Goal: Task Accomplishment & Management: Manage account settings

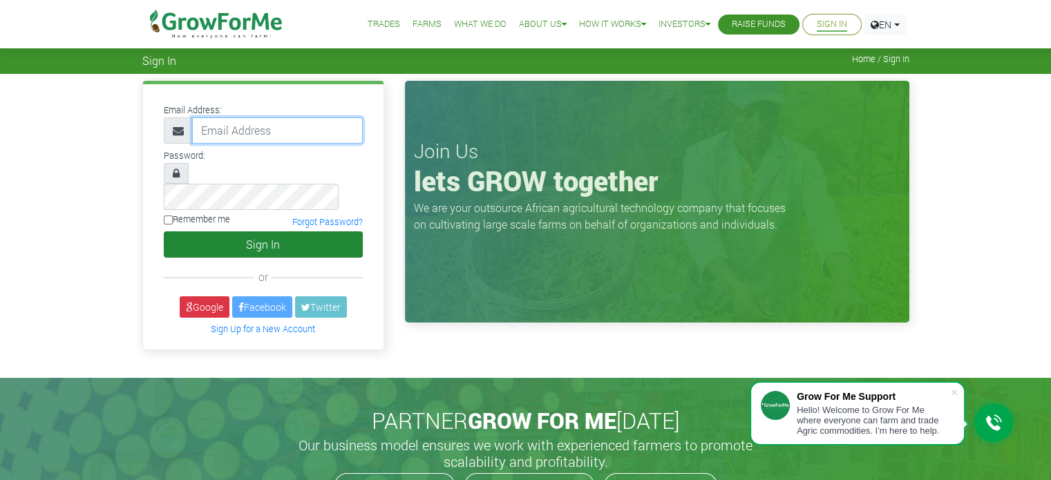
type input "[EMAIL_ADDRESS][DOMAIN_NAME]"
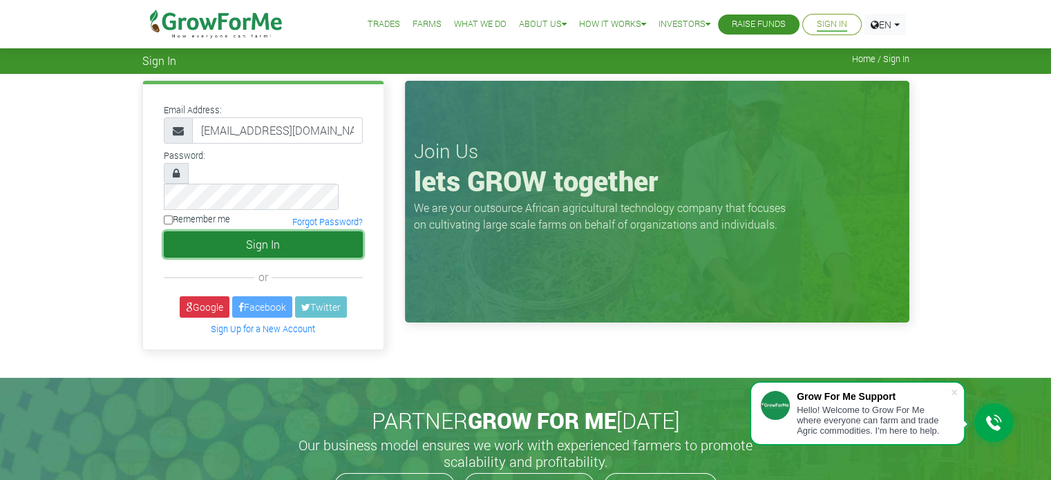
click at [326, 231] on button "Sign In" at bounding box center [263, 244] width 199 height 26
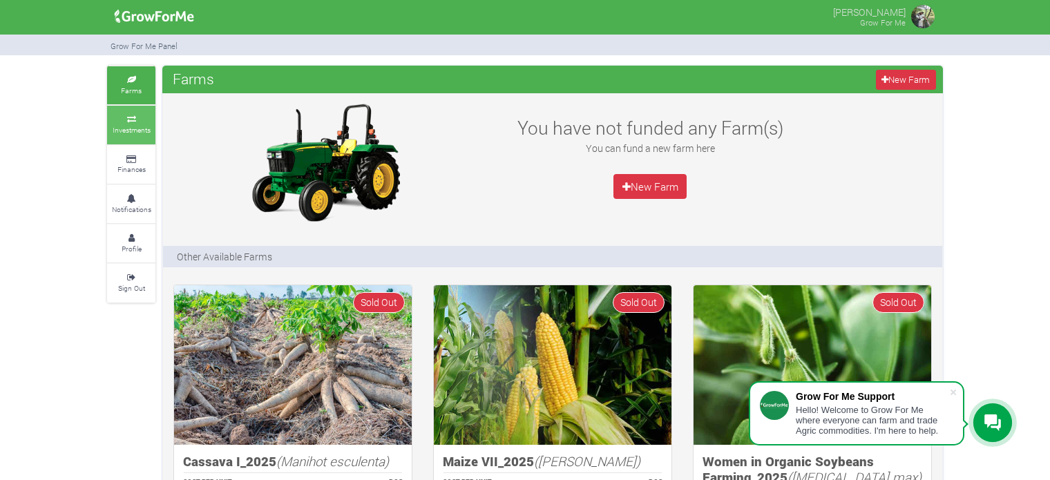
click at [133, 120] on icon at bounding box center [131, 119] width 41 height 7
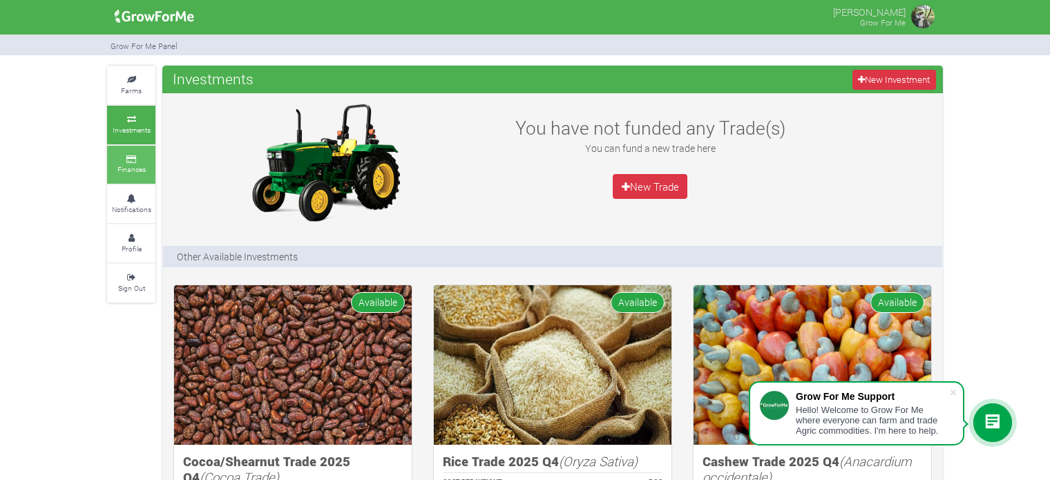
click at [121, 169] on small "Finances" at bounding box center [131, 169] width 28 height 10
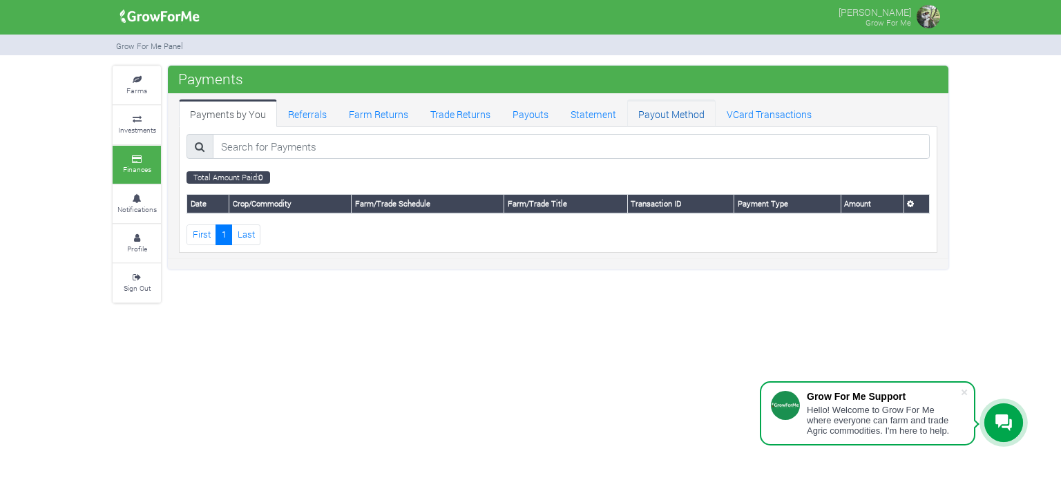
click at [663, 108] on link "Payout Method" at bounding box center [671, 113] width 88 height 28
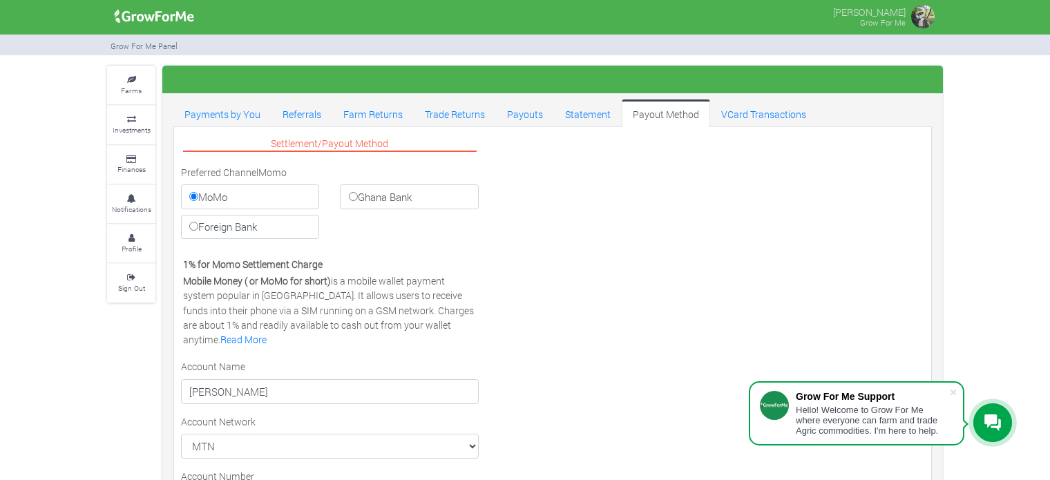
scroll to position [11, 0]
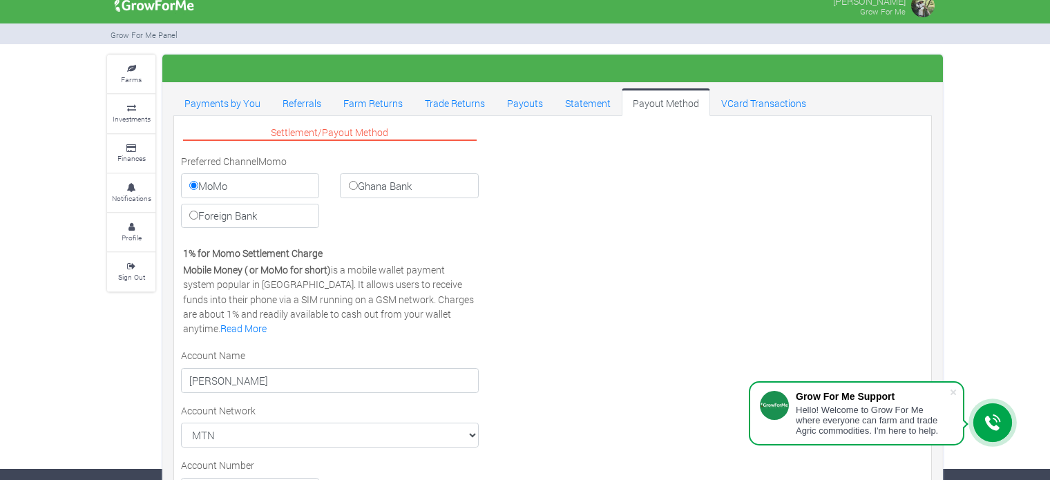
drag, startPoint x: 0, startPoint y: 0, endPoint x: 1061, endPoint y: 319, distance: 1107.6
click at [1050, 319] on html "Grow For Me Support Hello! Welcome to Grow For Me where everyone can farm and t…" at bounding box center [525, 229] width 1050 height 480
click at [351, 184] on input "Ghana Bank" at bounding box center [353, 185] width 9 height 9
radio input "true"
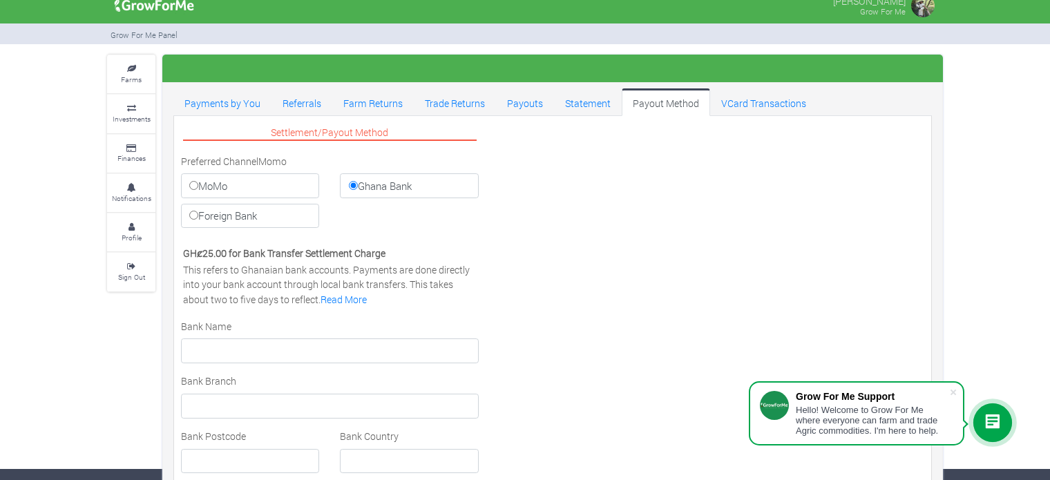
scroll to position [8, 0]
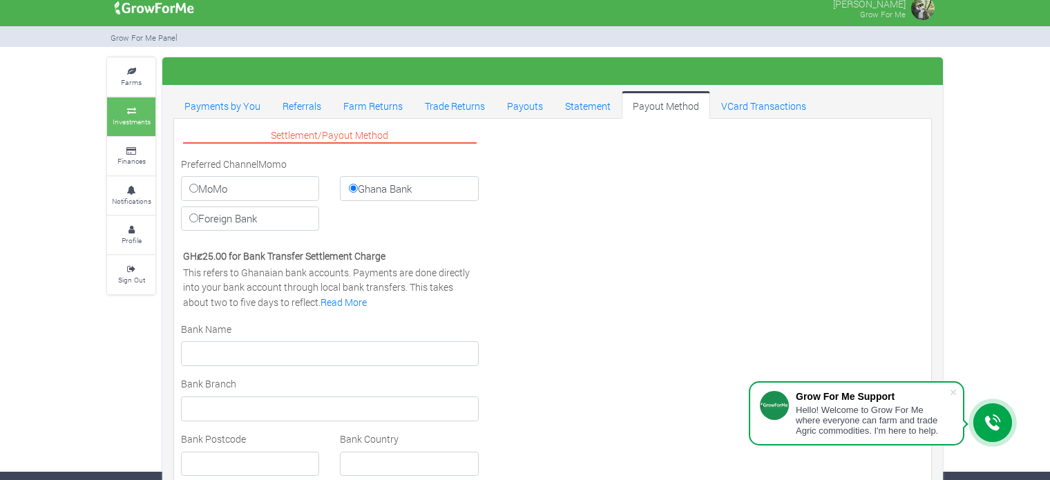
click at [135, 111] on icon at bounding box center [131, 111] width 41 height 7
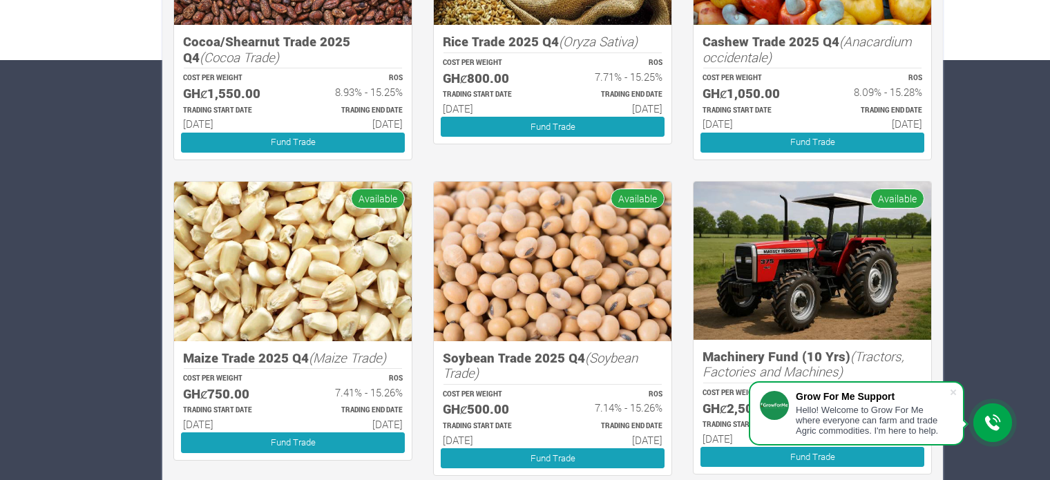
click at [579, 256] on img at bounding box center [553, 262] width 238 height 160
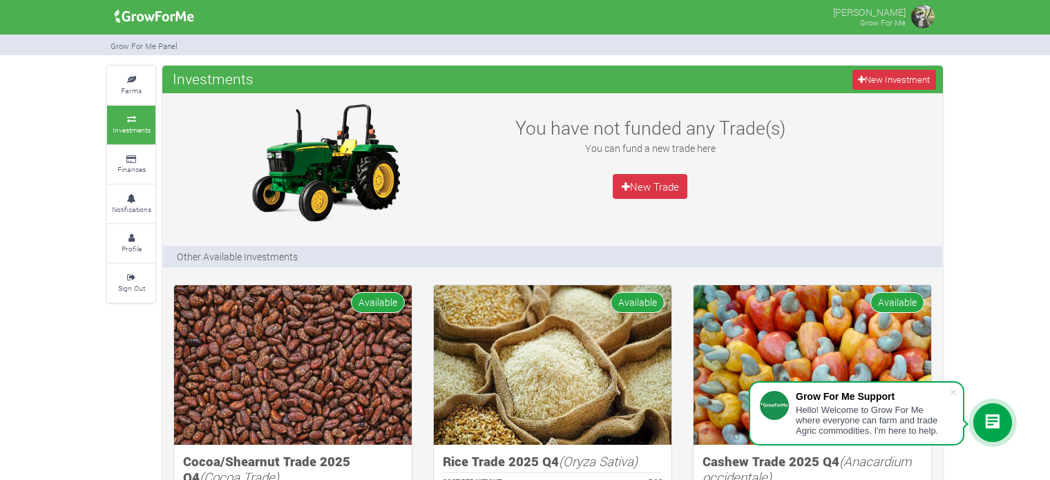
click at [928, 15] on img at bounding box center [923, 17] width 28 height 28
